Goal: Information Seeking & Learning: Understand process/instructions

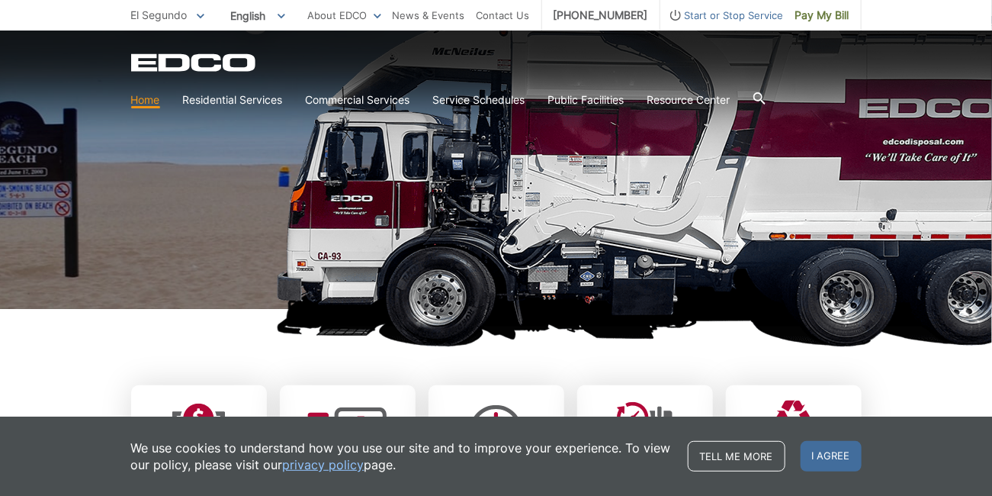
scroll to position [184, 0]
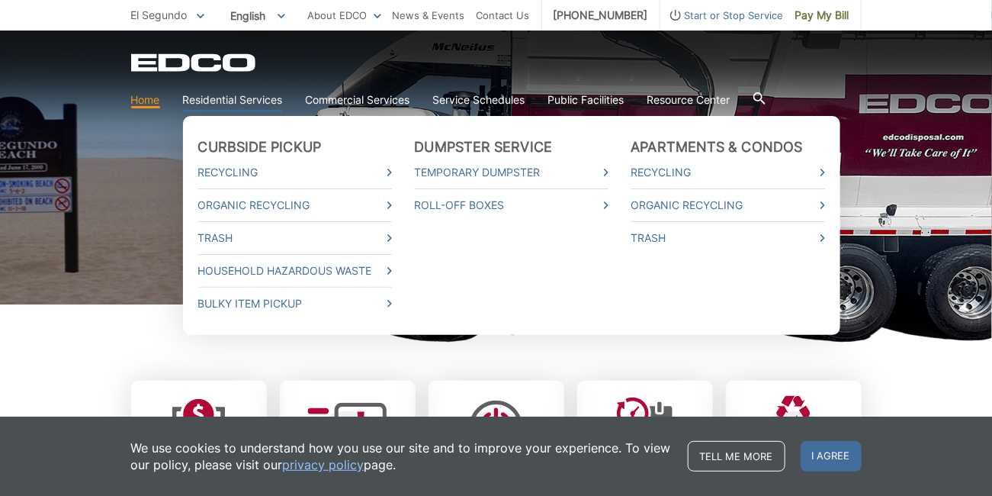
click at [249, 93] on link "Residential Services" at bounding box center [233, 100] width 100 height 17
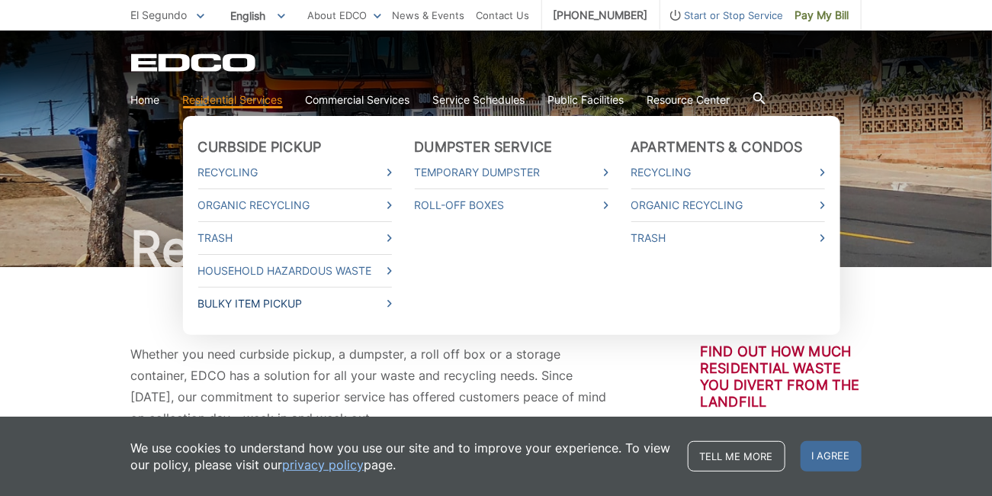
click at [224, 300] on link "Bulky Item Pickup" at bounding box center [295, 303] width 194 height 17
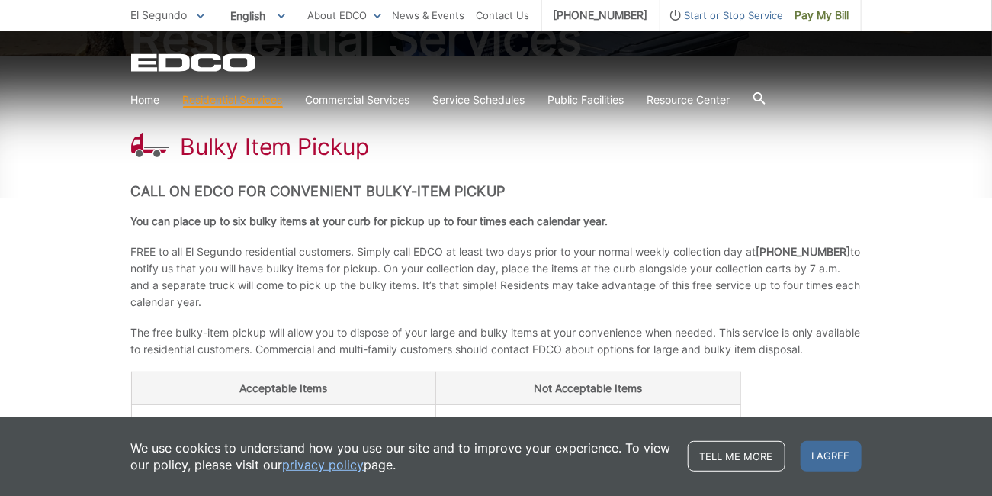
scroll to position [210, 0]
click at [841, 122] on div "Bulky Item Pickup Call on EDCO for Convenient Bulky-Item Pickup You can place u…" at bounding box center [496, 406] width 731 height 698
